Goal: Task Accomplishment & Management: Manage account settings

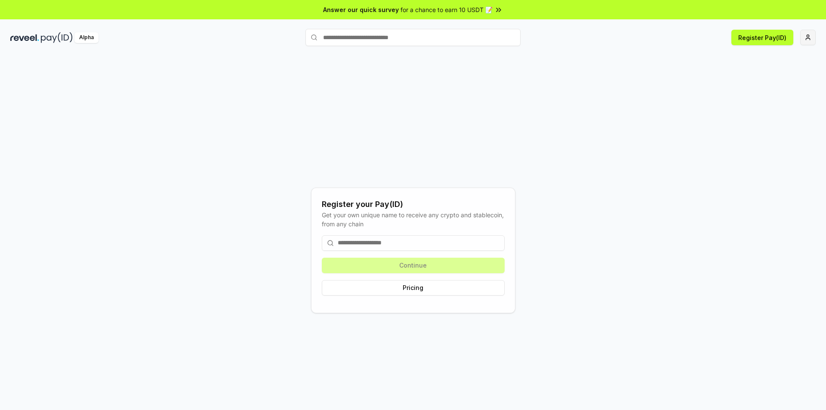
click at [806, 34] on html "Answer our quick survey for a chance to earn 10 USDT 📝 Alpha Register Pay(ID) R…" at bounding box center [413, 205] width 826 height 410
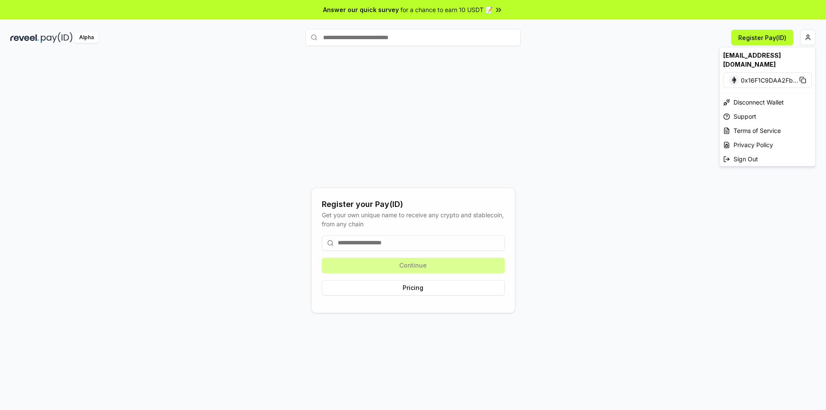
click at [760, 34] on html "Answer our quick survey for a chance to earn 10 USDT 📝 Alpha Register Pay(ID) R…" at bounding box center [413, 205] width 826 height 410
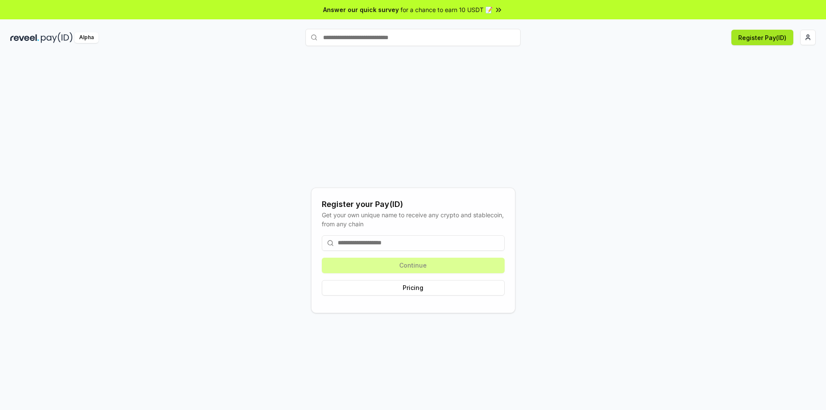
click at [766, 41] on button "Register Pay(ID)" at bounding box center [762, 37] width 62 height 15
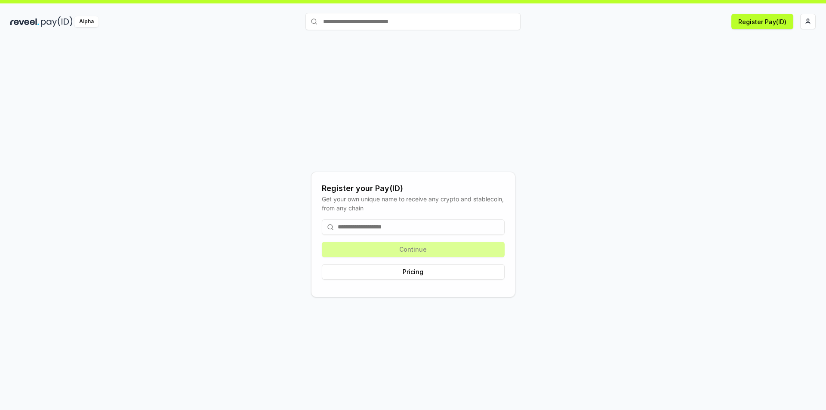
scroll to position [25, 0]
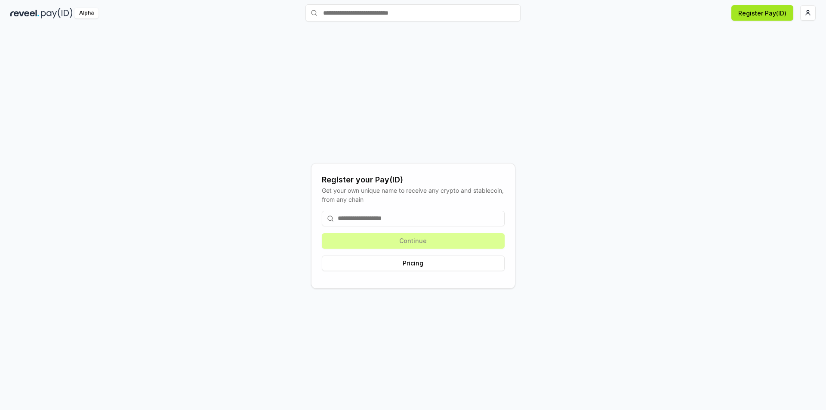
click at [757, 16] on button "Register Pay(ID)" at bounding box center [762, 12] width 62 height 15
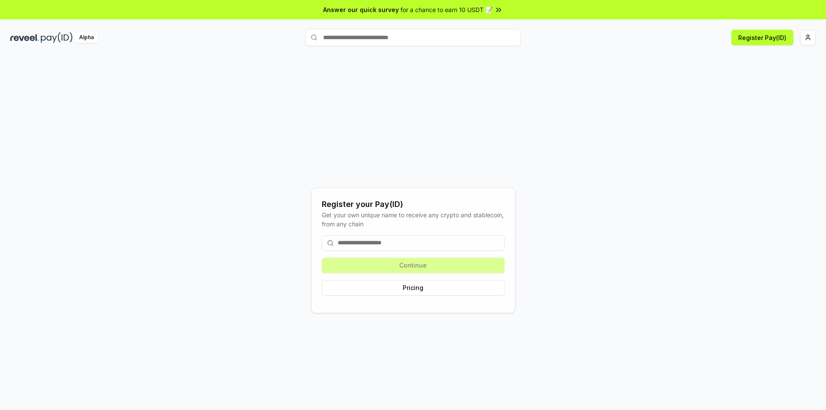
click at [351, 243] on input at bounding box center [413, 242] width 183 height 15
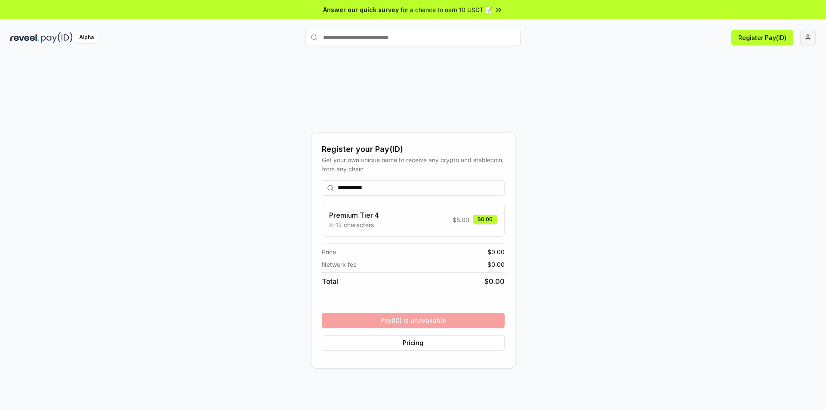
type input "**********"
click at [805, 42] on html "**********" at bounding box center [413, 205] width 826 height 410
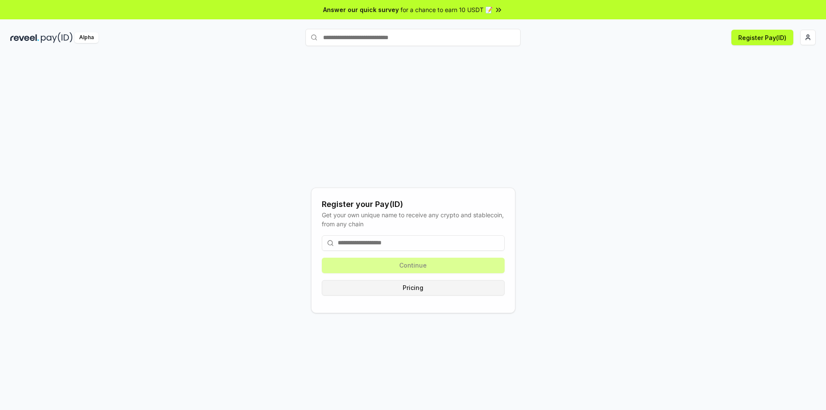
click at [405, 289] on button "Pricing" at bounding box center [413, 287] width 183 height 15
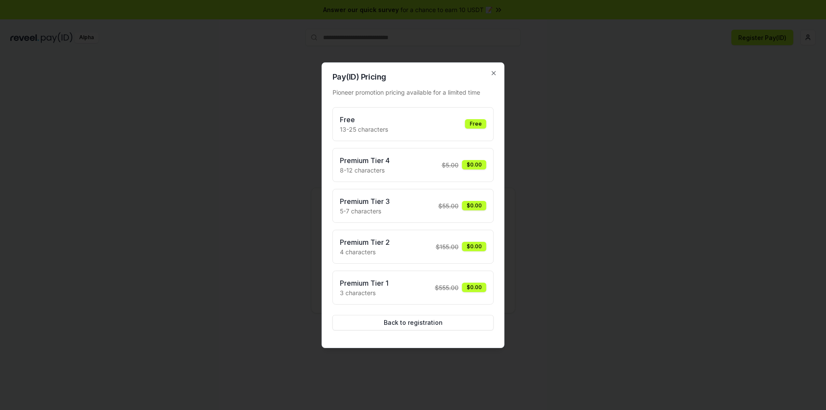
click at [413, 330] on div "Pioneer promotion pricing available for a limited time Free 13-25 characters Fr…" at bounding box center [412, 209] width 161 height 256
click at [417, 327] on button "Back to registration" at bounding box center [412, 322] width 161 height 15
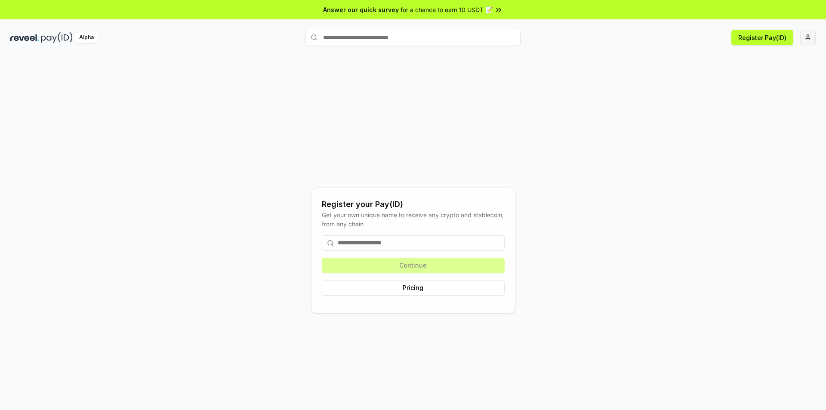
click at [804, 36] on html "Answer our quick survey for a chance to earn 10 USDT 📝 Alpha Register Pay(ID) R…" at bounding box center [413, 205] width 826 height 410
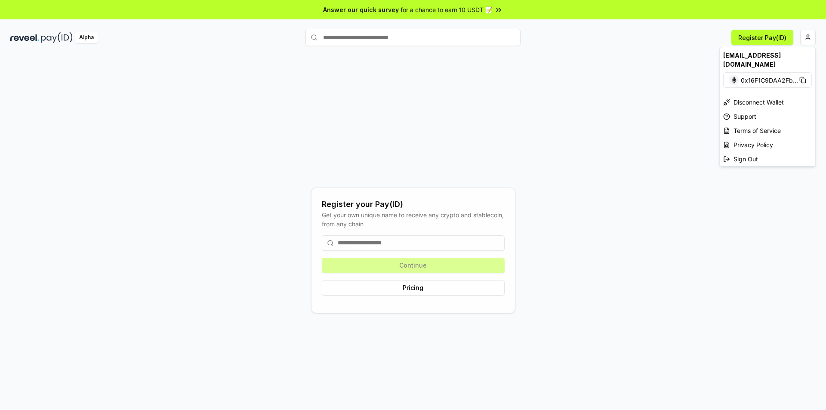
click at [792, 76] on span "0x16F1C9DAA2Fb ..." at bounding box center [768, 80] width 57 height 9
click at [814, 38] on html "Answer our quick survey for a chance to earn 10 USDT 📝 Alpha Register Pay(ID) R…" at bounding box center [413, 205] width 826 height 410
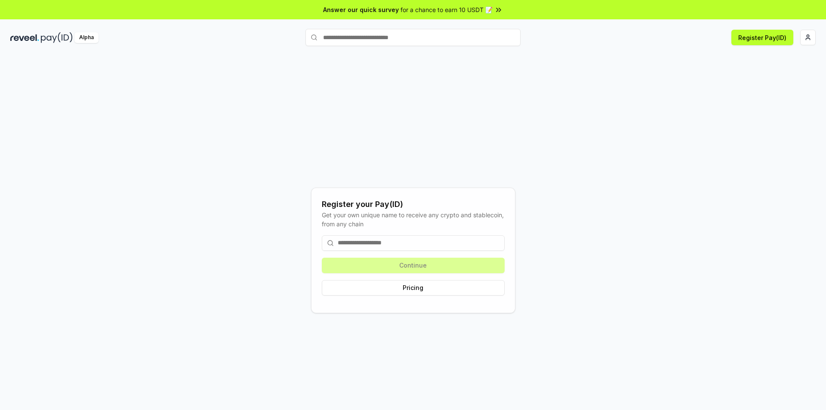
click at [362, 41] on input "text" at bounding box center [412, 37] width 215 height 17
click at [805, 36] on html "Answer our quick survey for a chance to earn 10 USDT 📝 Alpha Register Pay(ID) R…" at bounding box center [413, 205] width 826 height 410
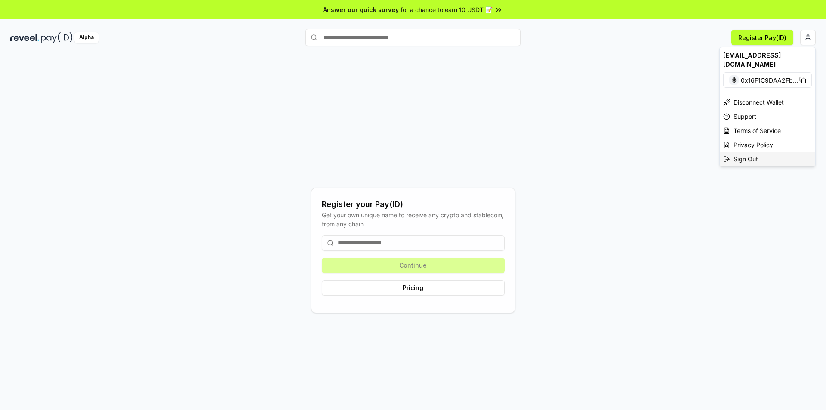
click at [737, 152] on div "Sign Out" at bounding box center [766, 159] width 95 height 14
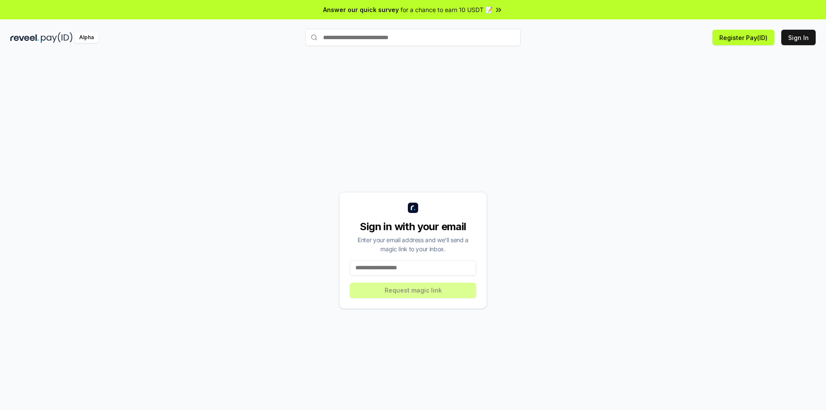
click at [387, 266] on input at bounding box center [413, 267] width 126 height 15
drag, startPoint x: 394, startPoint y: 270, endPoint x: 323, endPoint y: 269, distance: 71.4
click at [323, 269] on div "Sign in with your email Enter your email address and we’ll send a magic link to…" at bounding box center [412, 250] width 805 height 369
paste input "**********"
type input "**********"
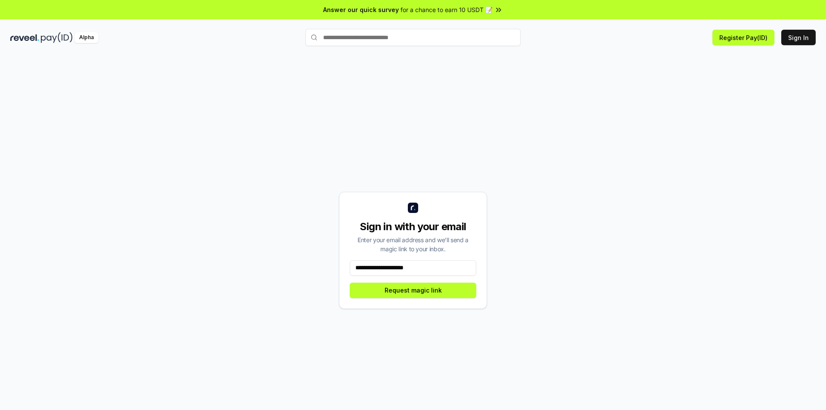
click at [405, 298] on div "**********" at bounding box center [413, 250] width 148 height 117
click at [406, 295] on button "Request magic link" at bounding box center [413, 290] width 126 height 15
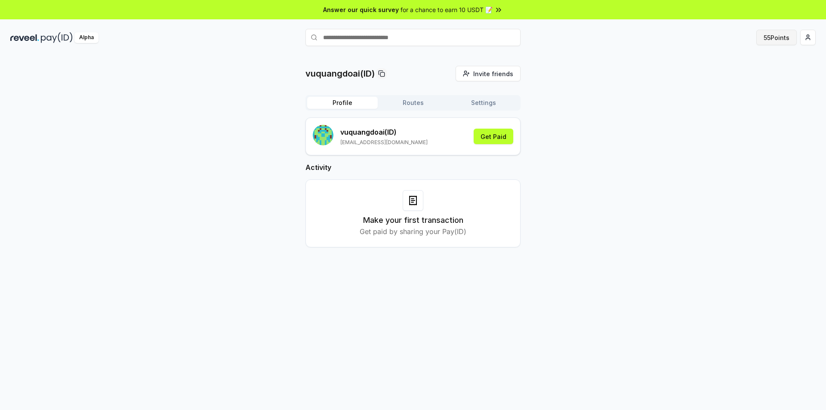
click at [776, 44] on button "55 Points" at bounding box center [776, 37] width 40 height 15
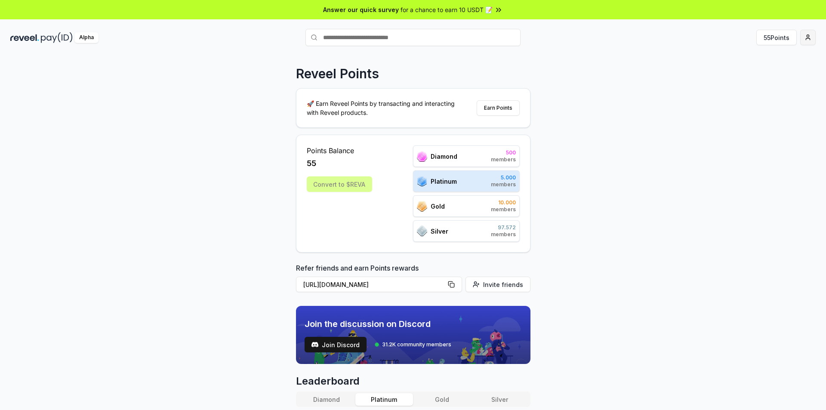
click at [812, 44] on html "Answer our quick survey for a chance to earn 10 USDT 📝 Alpha 55 Points Reveel P…" at bounding box center [413, 205] width 826 height 410
click at [339, 189] on html "Answer our quick survey for a chance to earn 10 USDT 📝 Alpha 55 Points Reveel P…" at bounding box center [413, 205] width 826 height 410
click at [341, 183] on div "Convert to $REVA" at bounding box center [339, 183] width 65 height 15
